Goal: Information Seeking & Learning: Learn about a topic

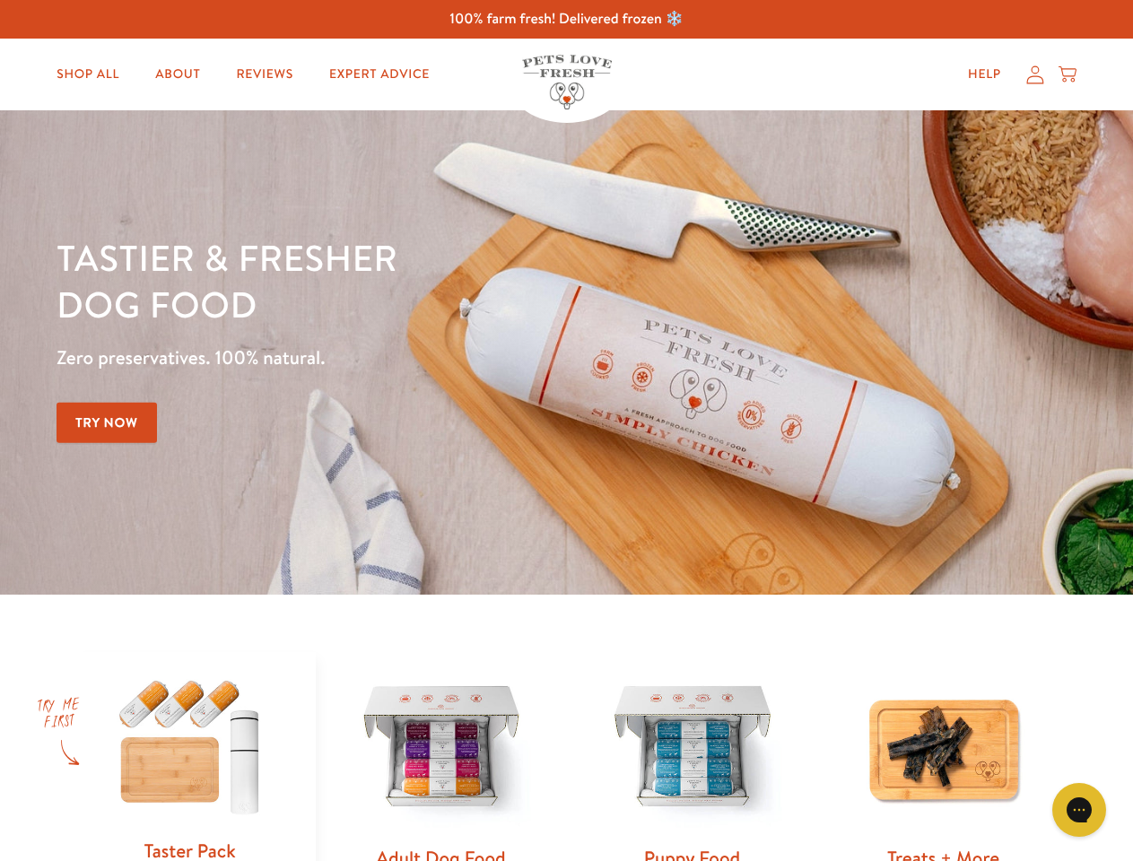
click at [566, 430] on div "Tastier & fresher dog food Zero preservatives. 100% natural. Try Now" at bounding box center [396, 352] width 680 height 237
click at [1079, 810] on icon "Gorgias live chat" at bounding box center [1078, 809] width 17 height 17
